Goal: Information Seeking & Learning: Learn about a topic

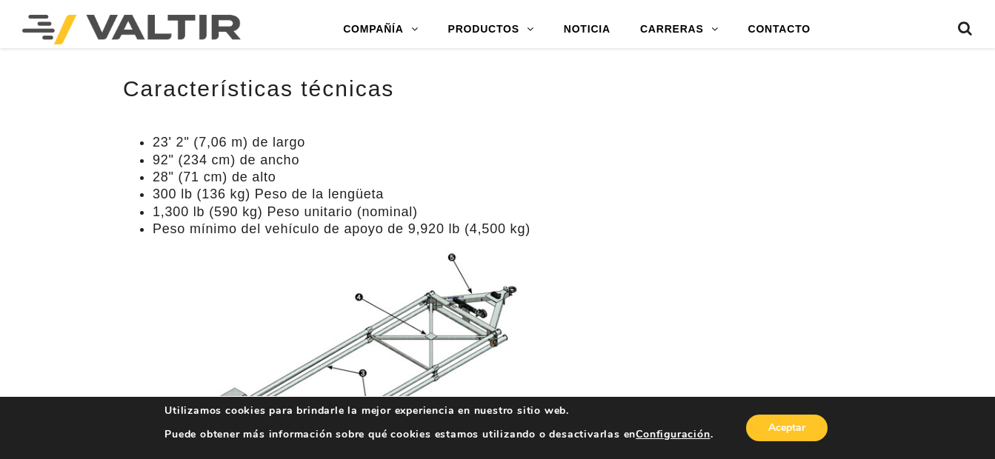
scroll to position [1072, 0]
